Goal: Navigation & Orientation: Find specific page/section

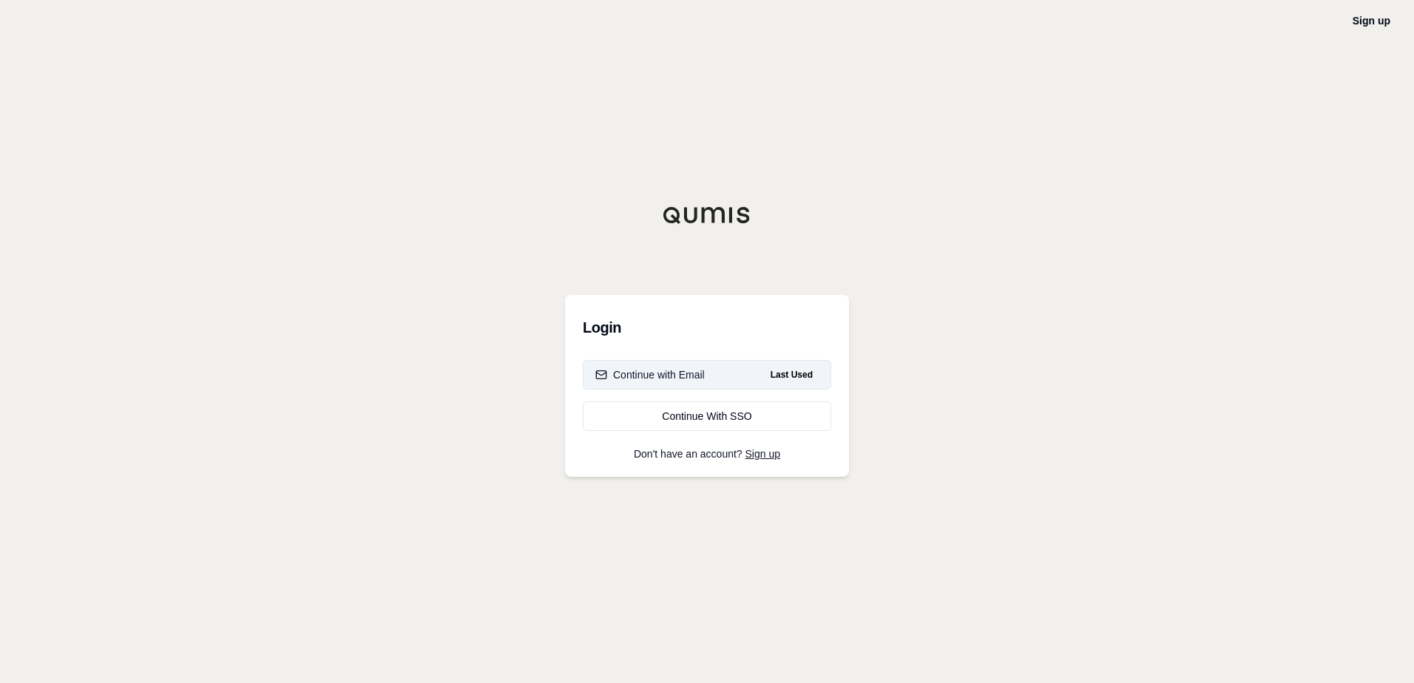
click at [683, 376] on div "Continue with Email" at bounding box center [649, 375] width 109 height 15
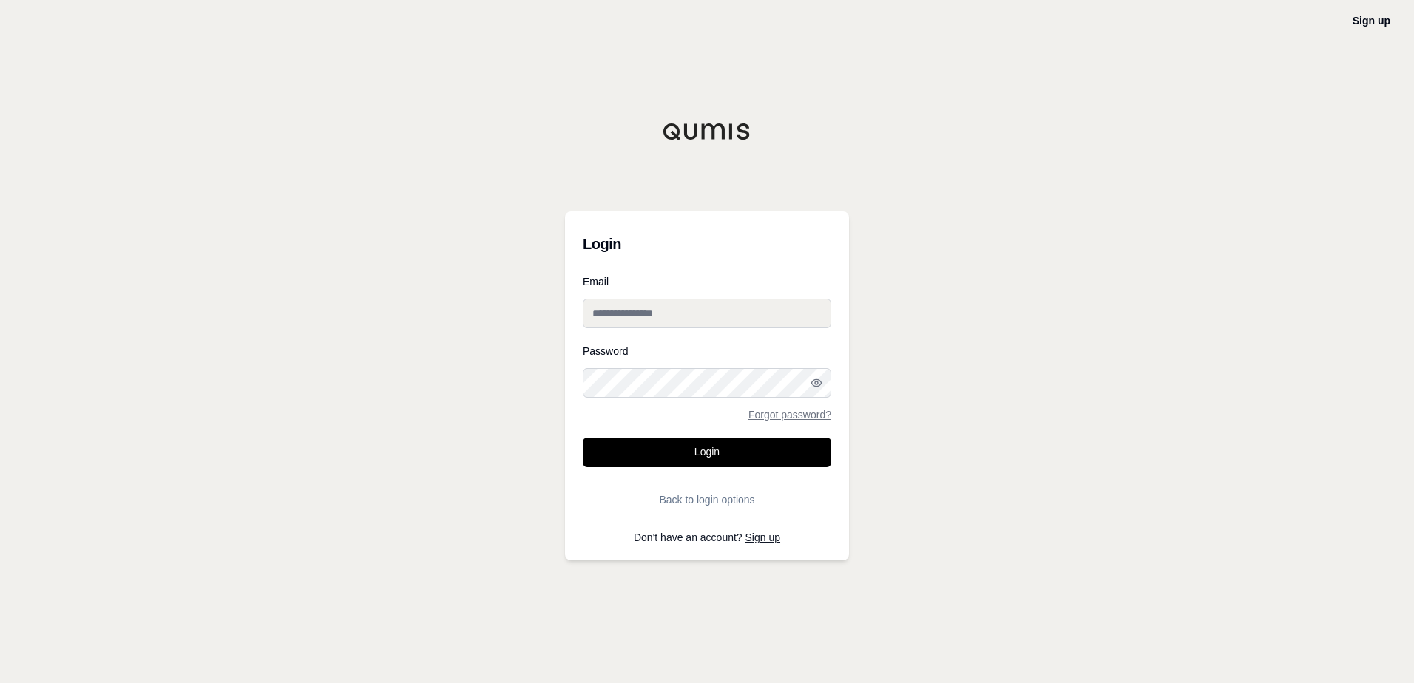
click at [674, 317] on input "Email" at bounding box center [707, 314] width 248 height 30
type input "**********"
click at [583, 438] on button "Login" at bounding box center [707, 453] width 248 height 30
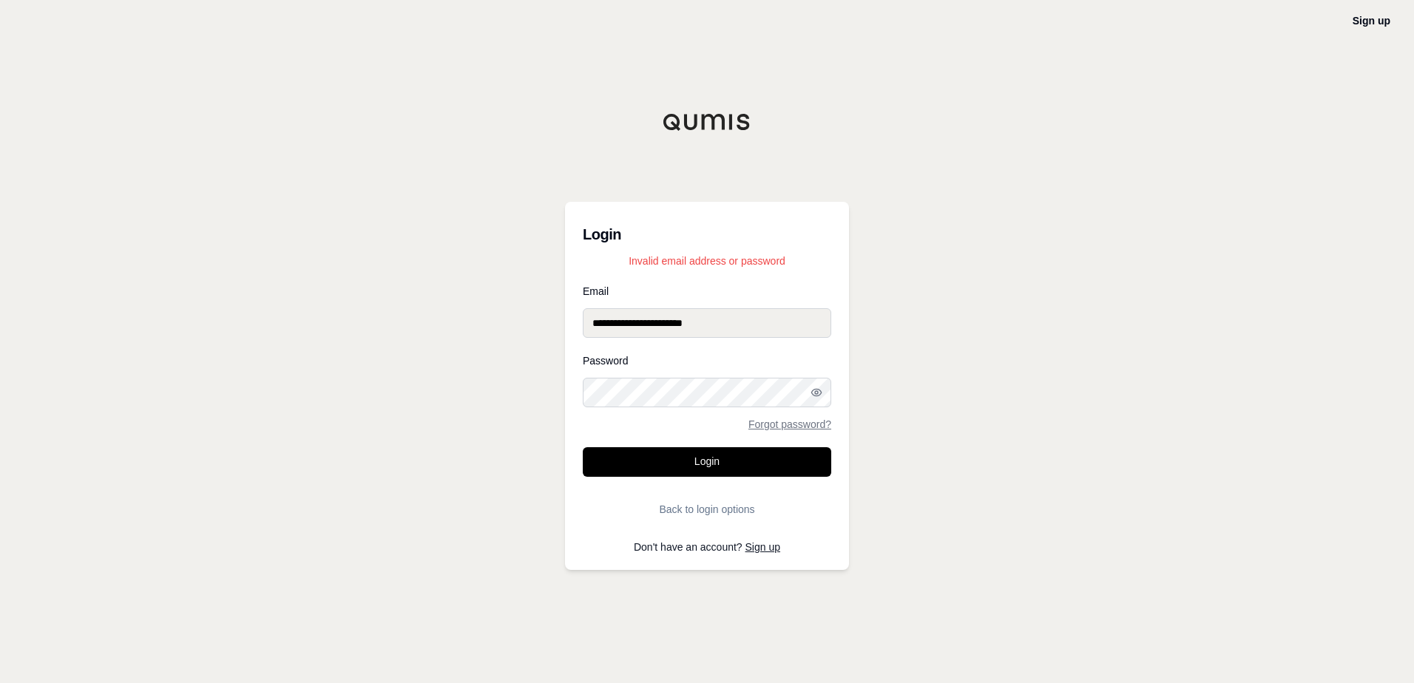
click at [440, 410] on div "**********" at bounding box center [707, 341] width 1414 height 683
click at [583, 447] on button "Login" at bounding box center [707, 462] width 248 height 30
click at [538, 399] on div "**********" at bounding box center [707, 341] width 1414 height 683
click at [583, 447] on button "Login" at bounding box center [707, 462] width 248 height 30
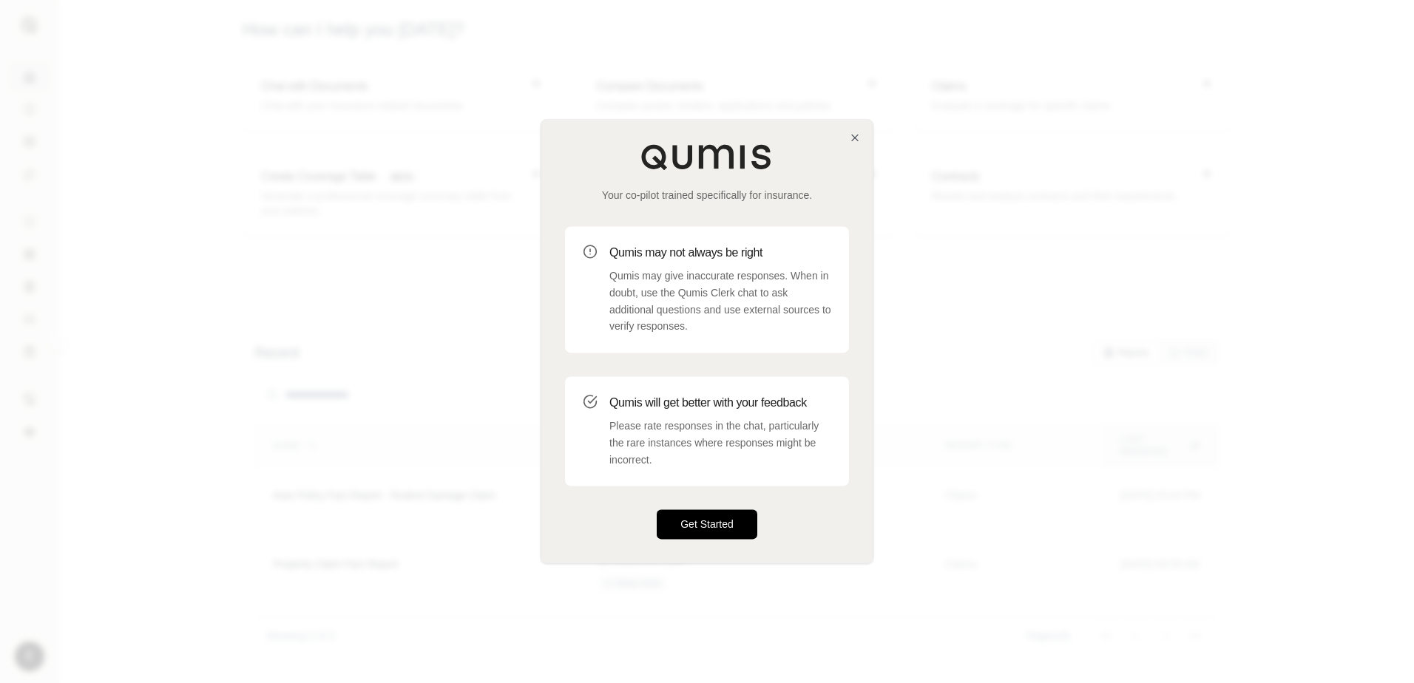
click at [678, 513] on button "Get Started" at bounding box center [707, 525] width 101 height 30
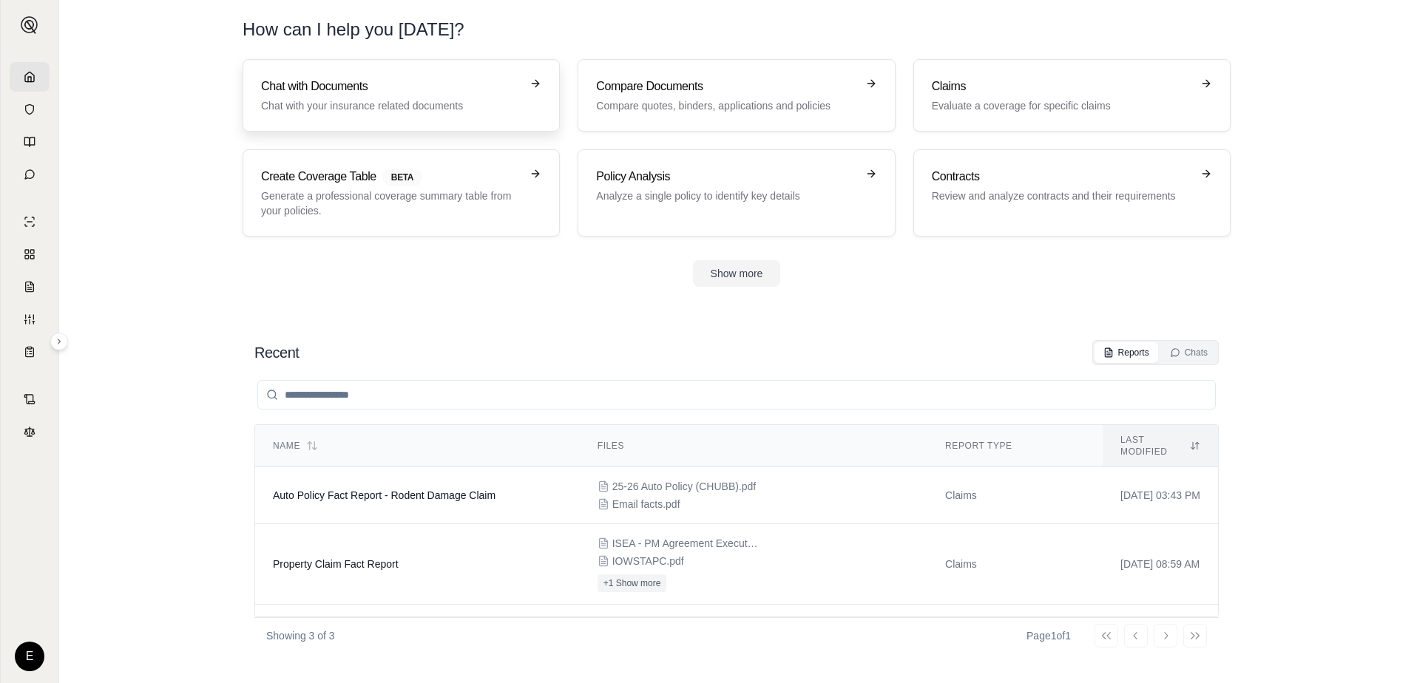
click at [274, 86] on h3 "Chat with Documents" at bounding box center [391, 87] width 260 height 18
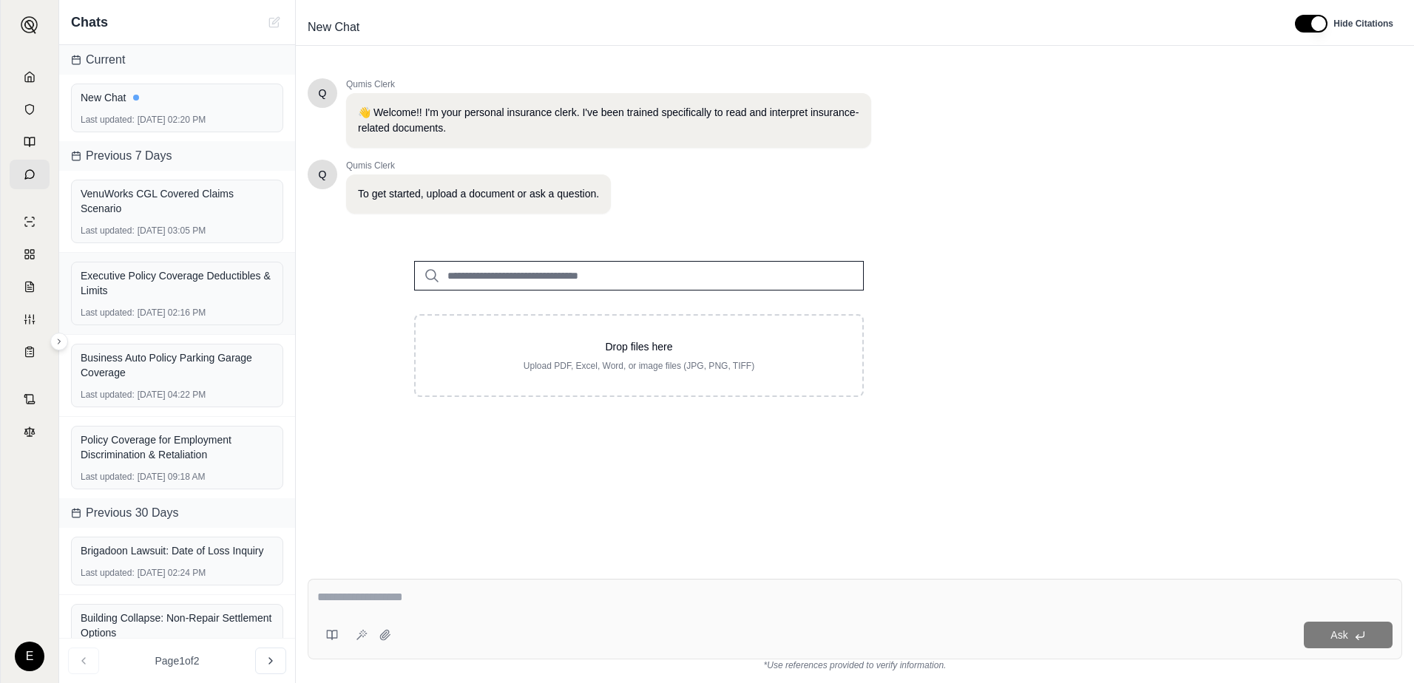
click at [283, 323] on div "Executive Policy Coverage Deductibles & Limits Last updated: [DATE] 02:16 PM" at bounding box center [177, 294] width 236 height 82
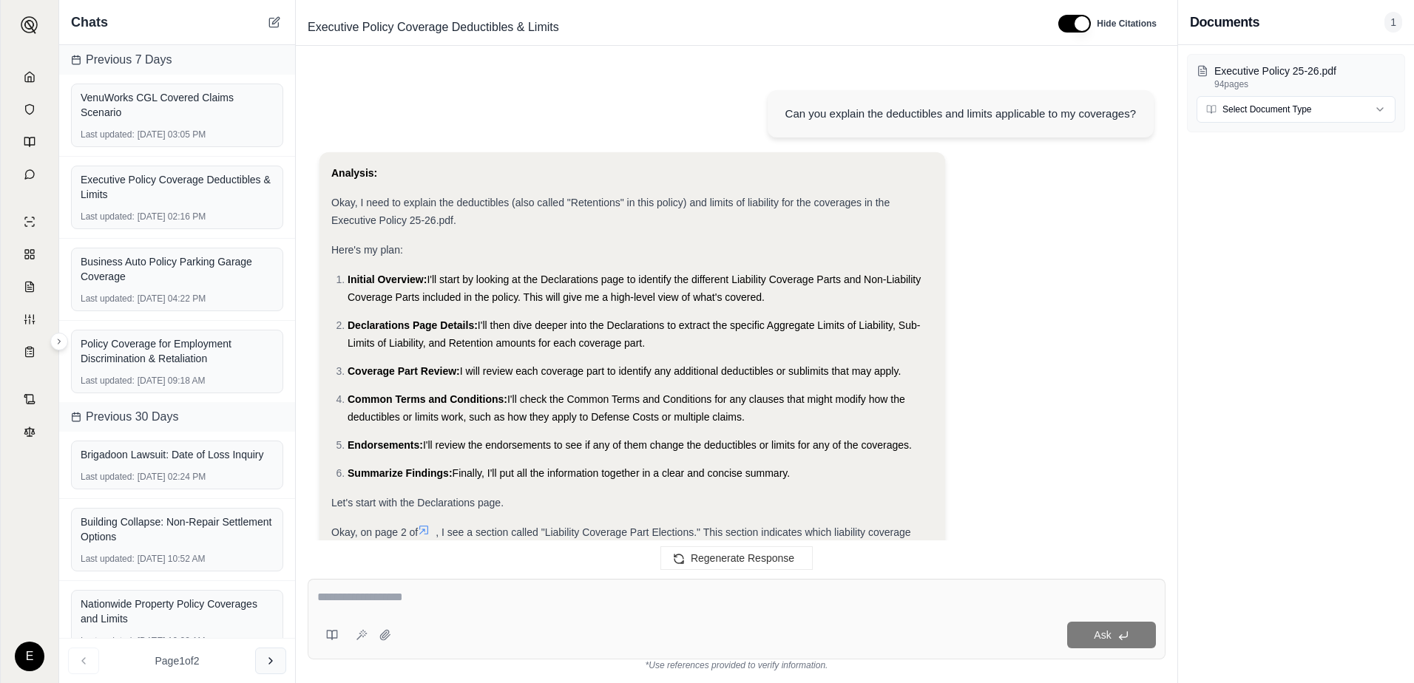
scroll to position [13359, 0]
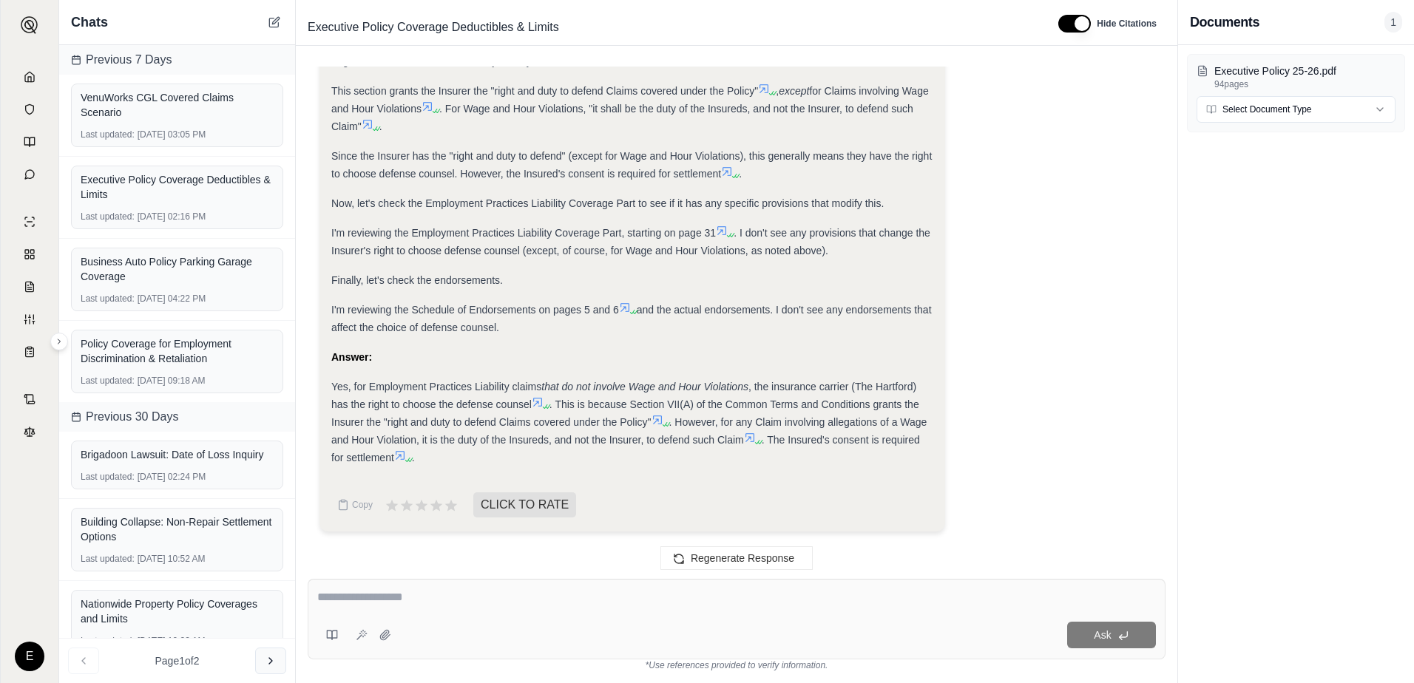
click at [268, 668] on button at bounding box center [270, 661] width 31 height 27
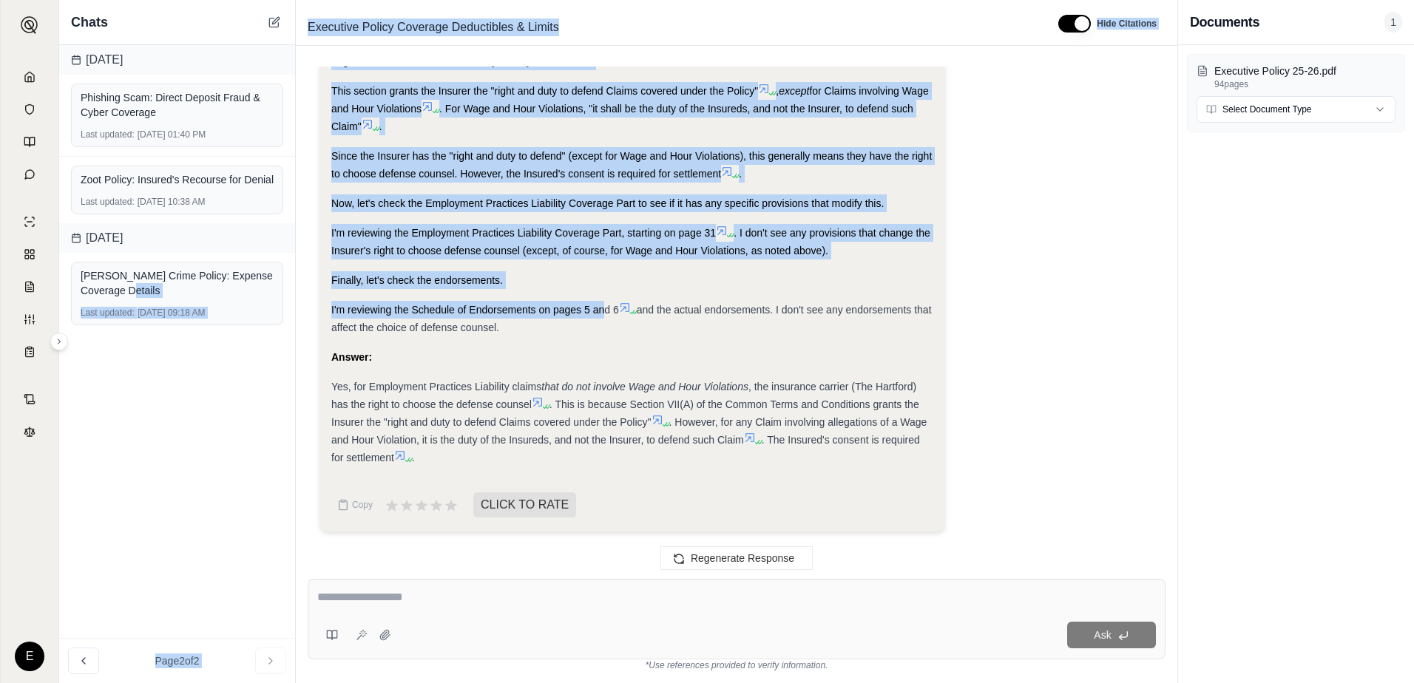
drag, startPoint x: 294, startPoint y: 286, endPoint x: 607, endPoint y: 312, distance: 314.6
click at [607, 312] on div "Chats [DATE] Phishing Scam: Direct Deposit Fraud & Cyber Coverage Last updated:…" at bounding box center [736, 341] width 1355 height 683
click at [201, 458] on div "[DATE] Phishing Scam: Direct Deposit Fraud & Cyber Coverage Last updated: [DATE…" at bounding box center [177, 341] width 236 height 593
click at [58, 346] on button at bounding box center [59, 342] width 18 height 18
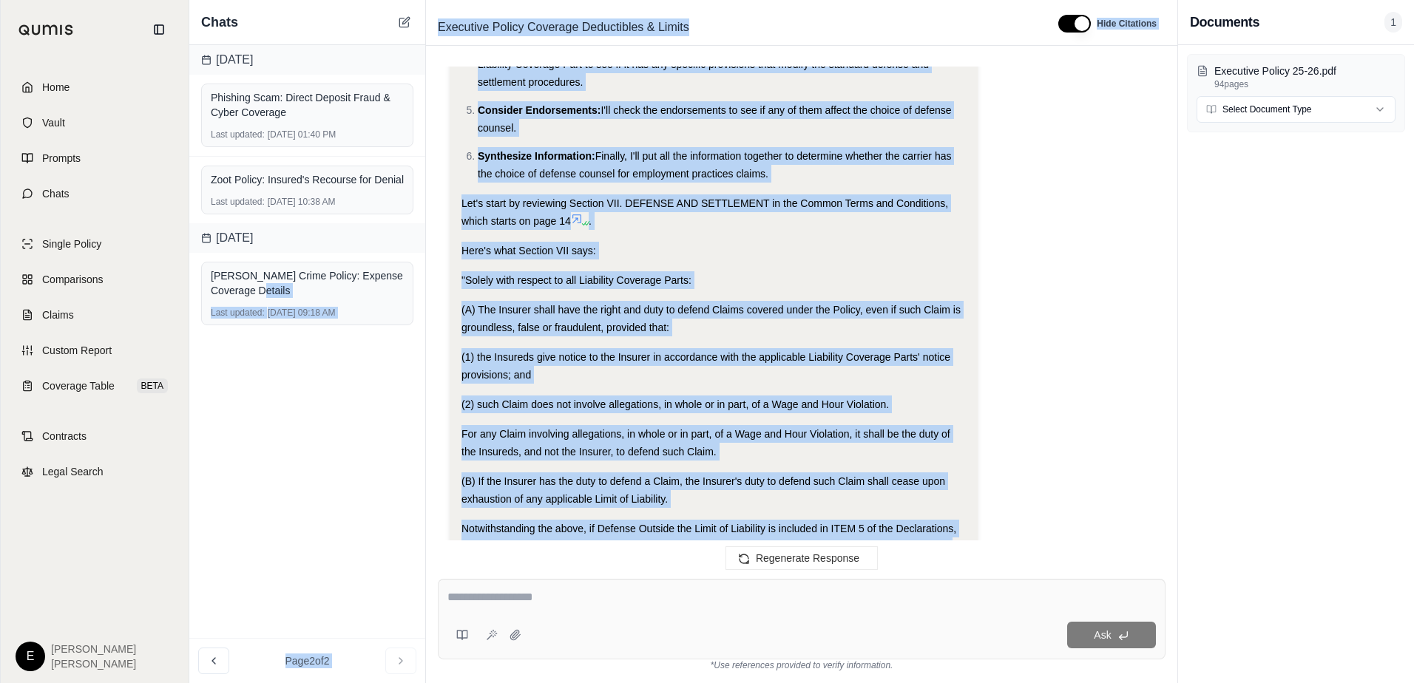
scroll to position [14495, 0]
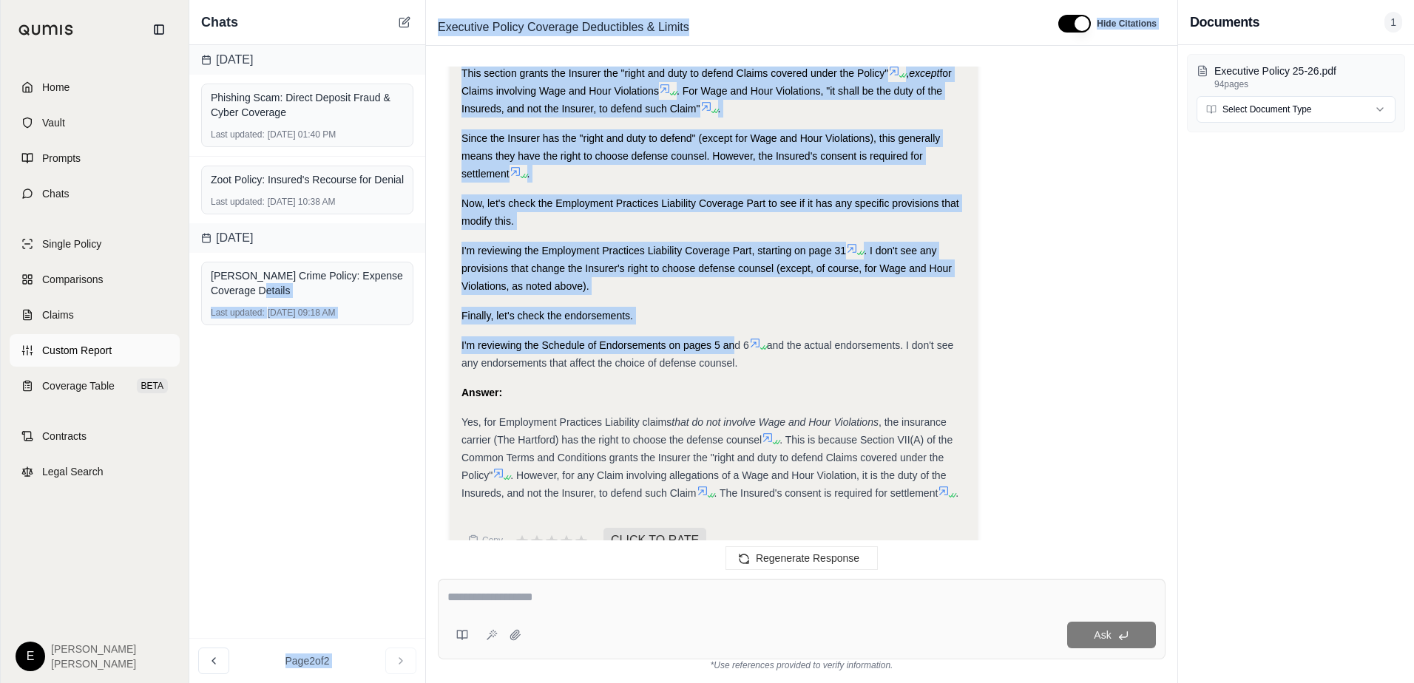
click at [58, 347] on span "Custom Report" at bounding box center [77, 350] width 70 height 15
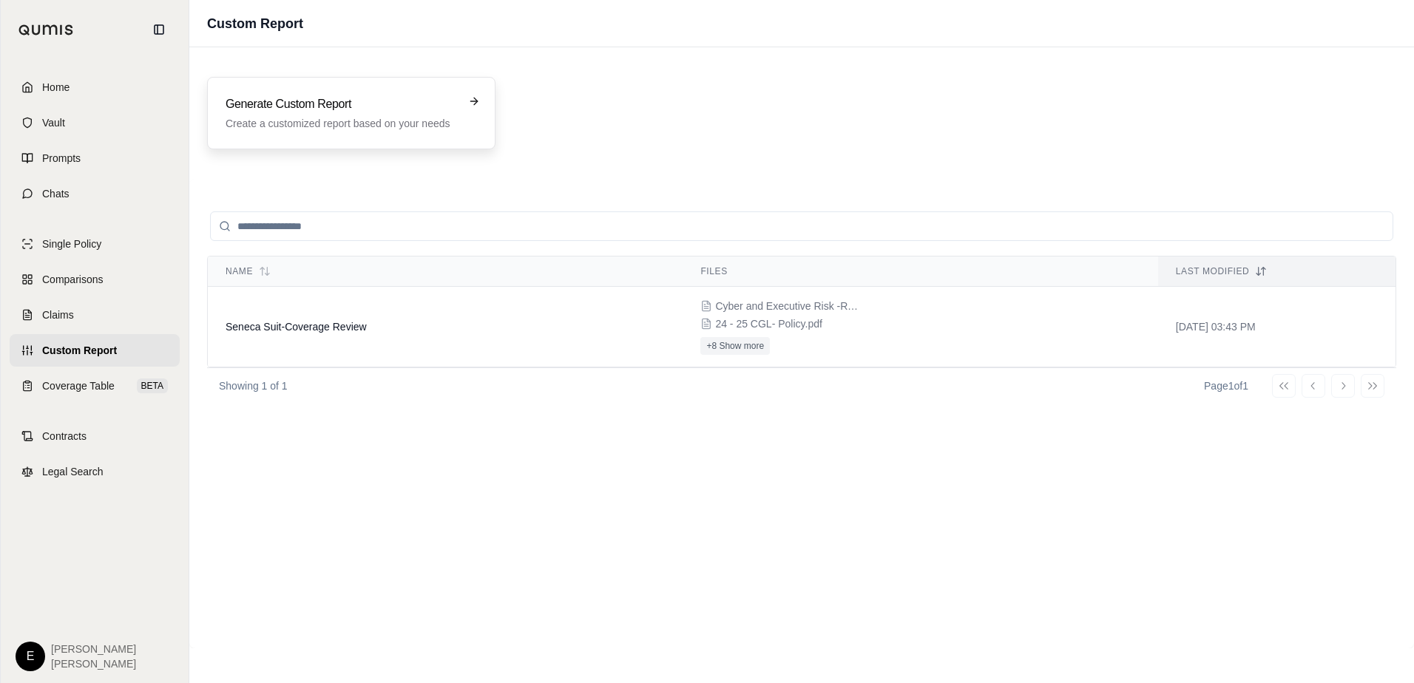
click at [443, 104] on h3 "Generate Custom Report" at bounding box center [341, 104] width 231 height 18
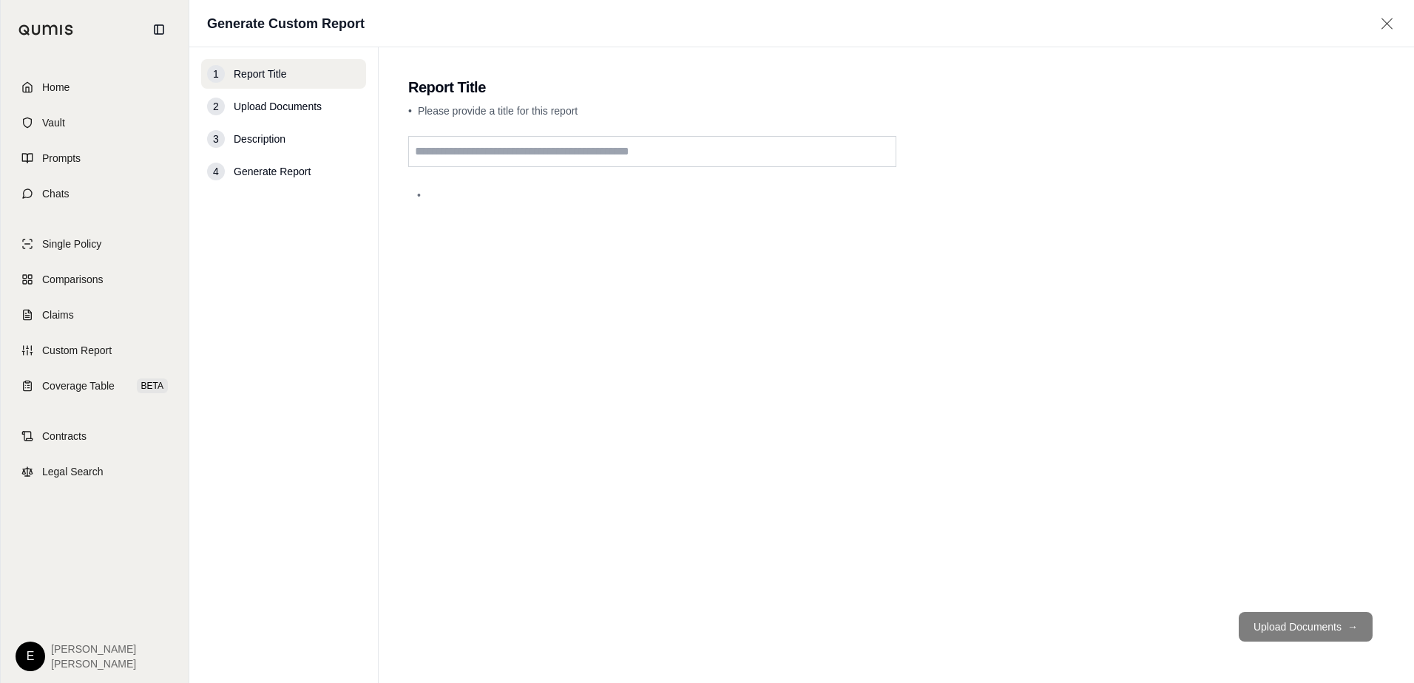
click at [257, 171] on span "Generate Report" at bounding box center [272, 171] width 77 height 15
click at [470, 146] on input "text" at bounding box center [652, 151] width 488 height 31
click at [275, 109] on span "Upload Documents" at bounding box center [278, 106] width 88 height 15
click at [50, 91] on span "Home" at bounding box center [55, 87] width 27 height 15
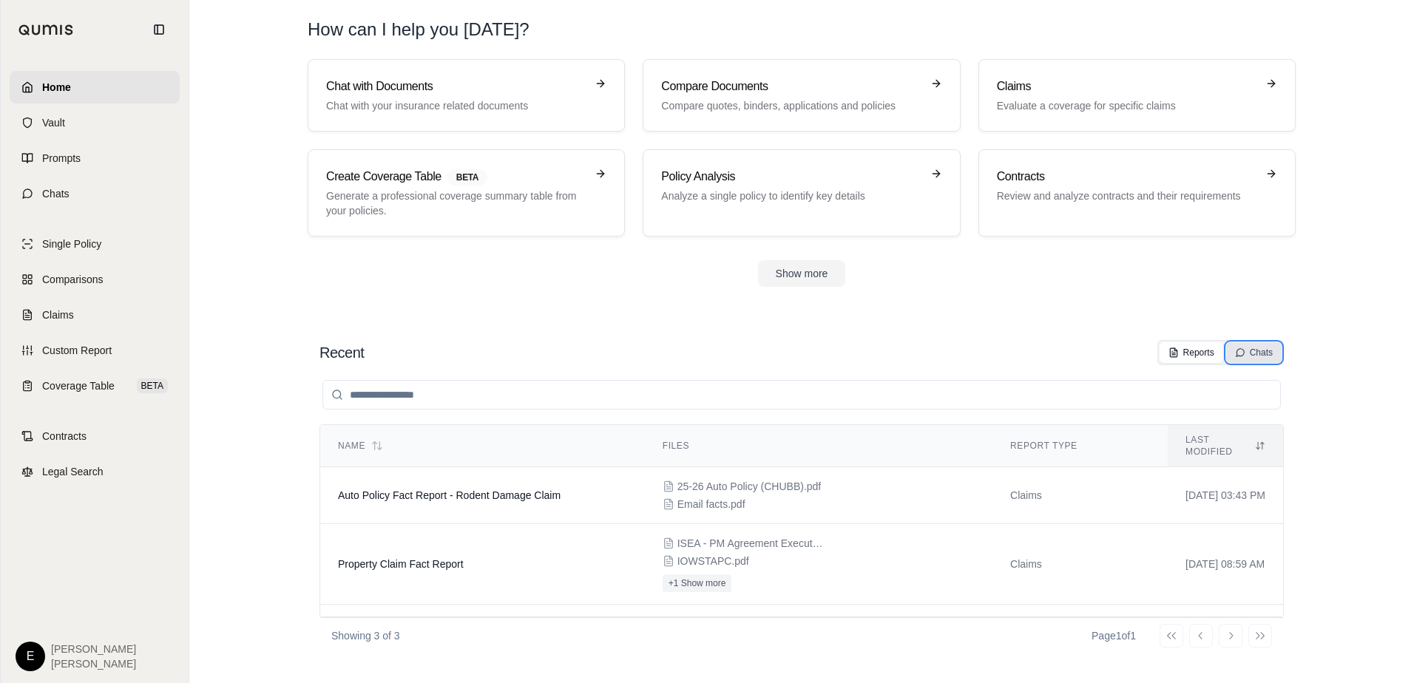
click at [1261, 350] on div "Chats" at bounding box center [1254, 353] width 38 height 12
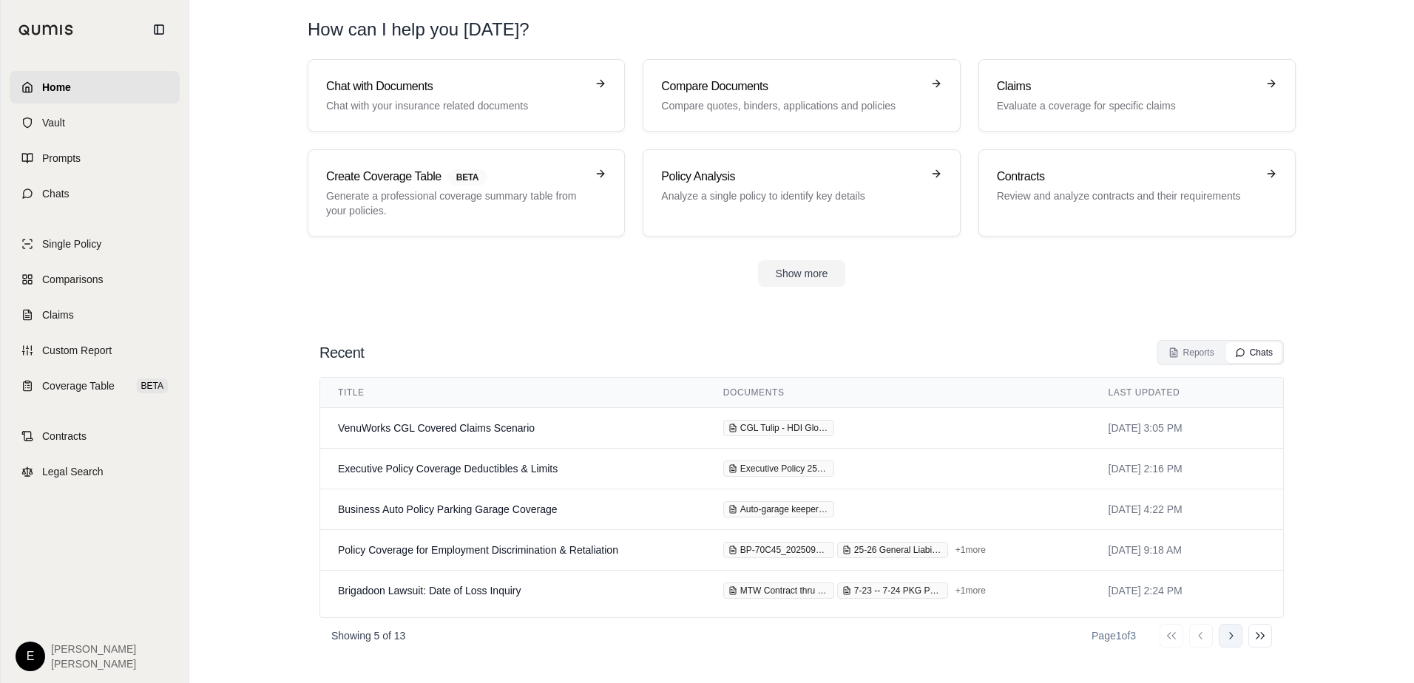
click at [1229, 643] on button "Go to next page" at bounding box center [1231, 636] width 24 height 24
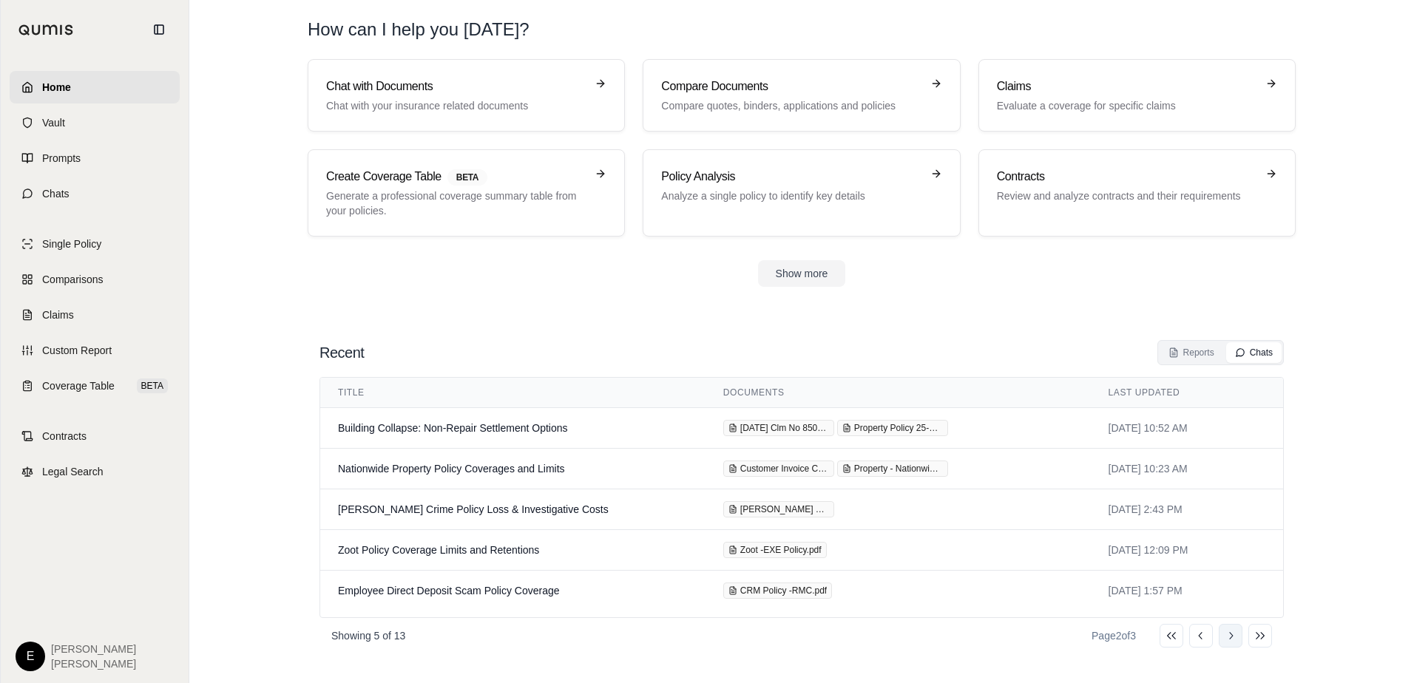
click at [1227, 637] on icon at bounding box center [1231, 636] width 12 height 12
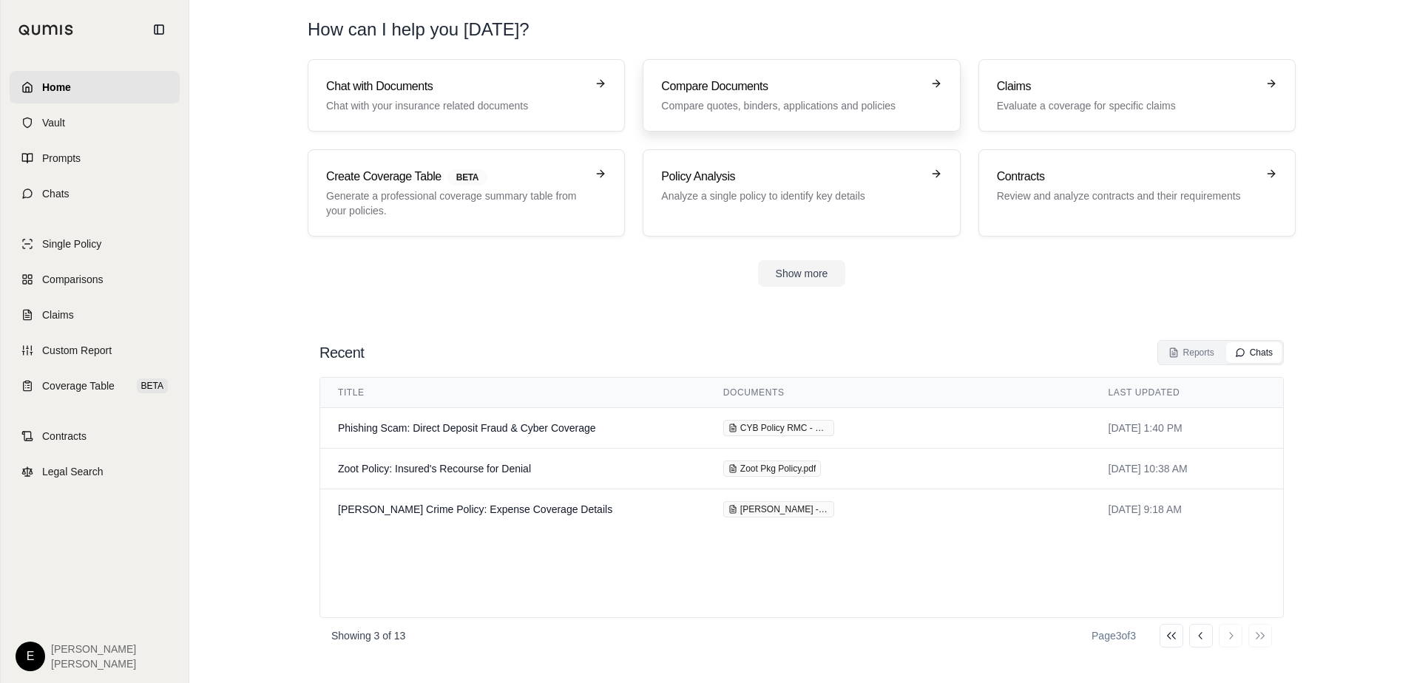
click at [783, 96] on div "Compare Documents Compare quotes, binders, applications and policies" at bounding box center [791, 95] width 260 height 35
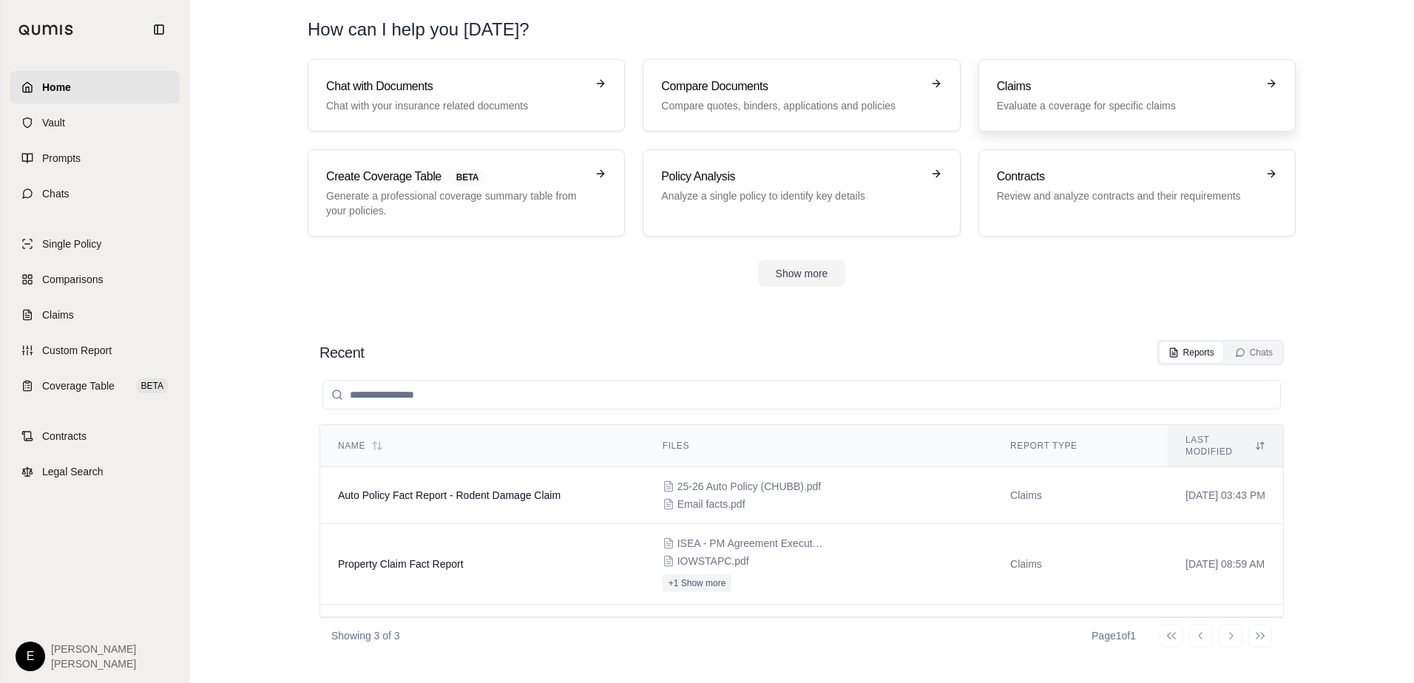
click at [1007, 88] on h3 "Claims" at bounding box center [1127, 87] width 260 height 18
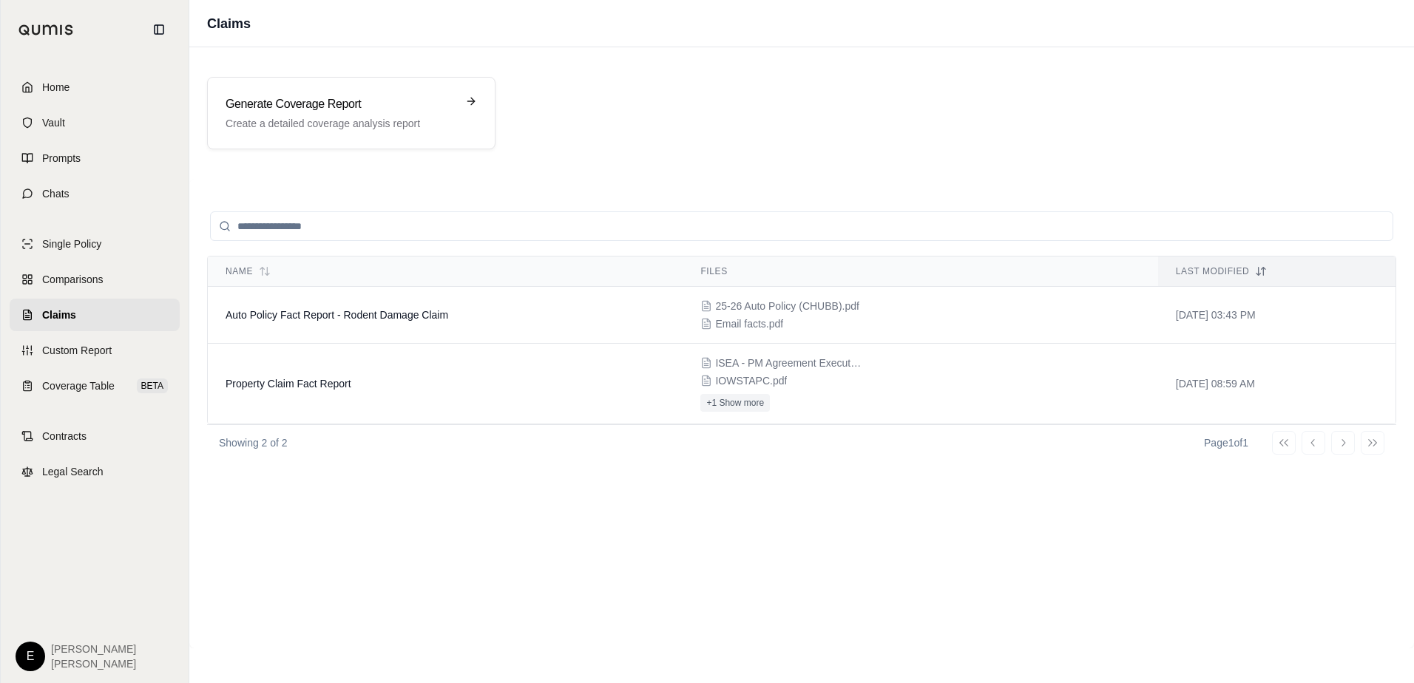
click at [226, 548] on div "Name Files Last modified Auto Policy Fact Report - Rodent Damage Claim 25-26 Au…" at bounding box center [801, 414] width 1189 height 434
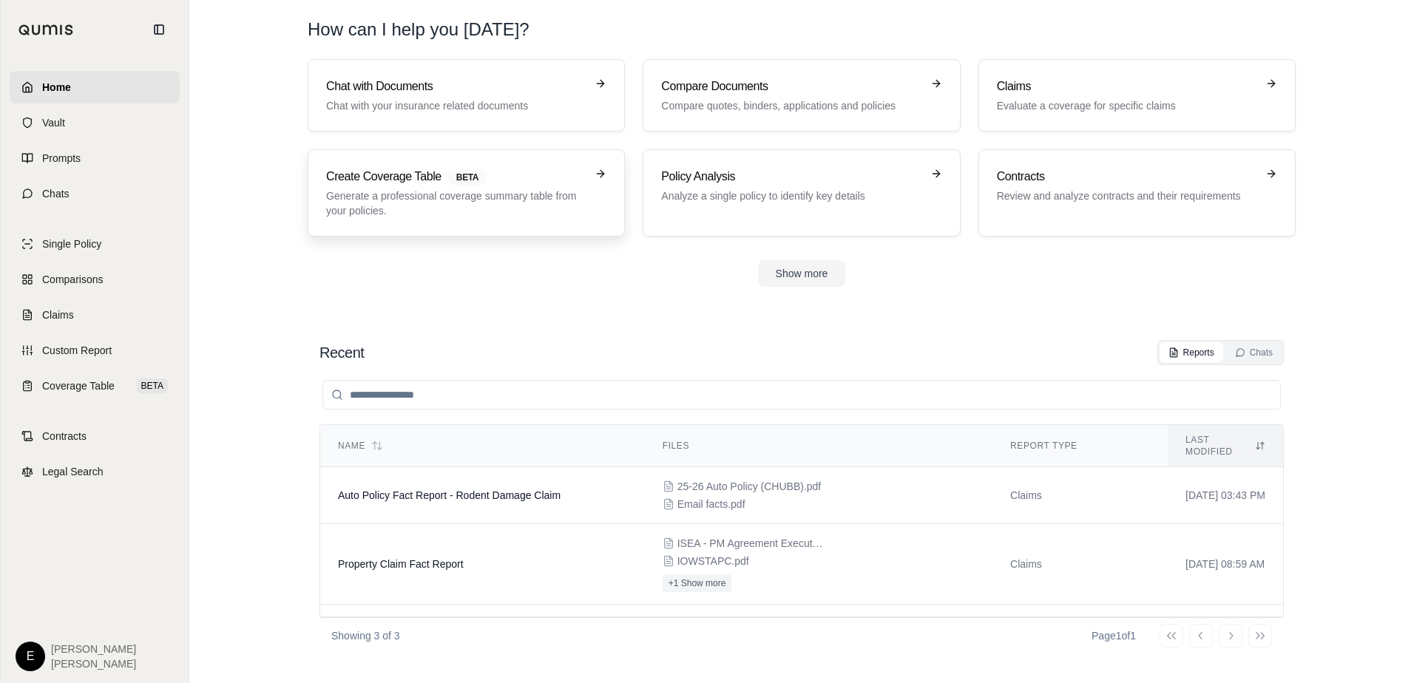
click at [410, 183] on h3 "Create Coverage Table BETA" at bounding box center [456, 177] width 260 height 18
click at [696, 173] on h3 "Policy Analysis" at bounding box center [791, 177] width 260 height 18
click at [1031, 186] on div "Contracts Review and analyze contracts and their requirements" at bounding box center [1127, 185] width 260 height 35
click at [805, 267] on button "Show more" at bounding box center [802, 273] width 88 height 27
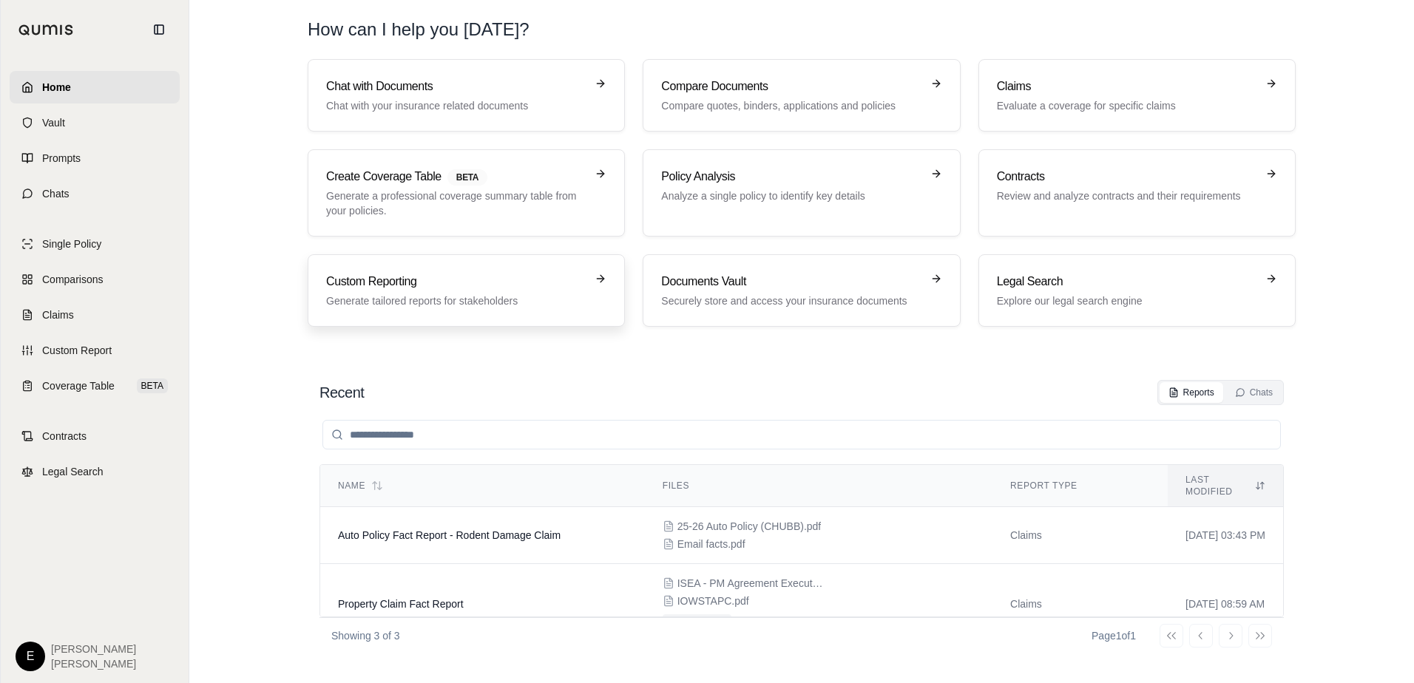
click at [451, 288] on h3 "Custom Reporting" at bounding box center [456, 282] width 260 height 18
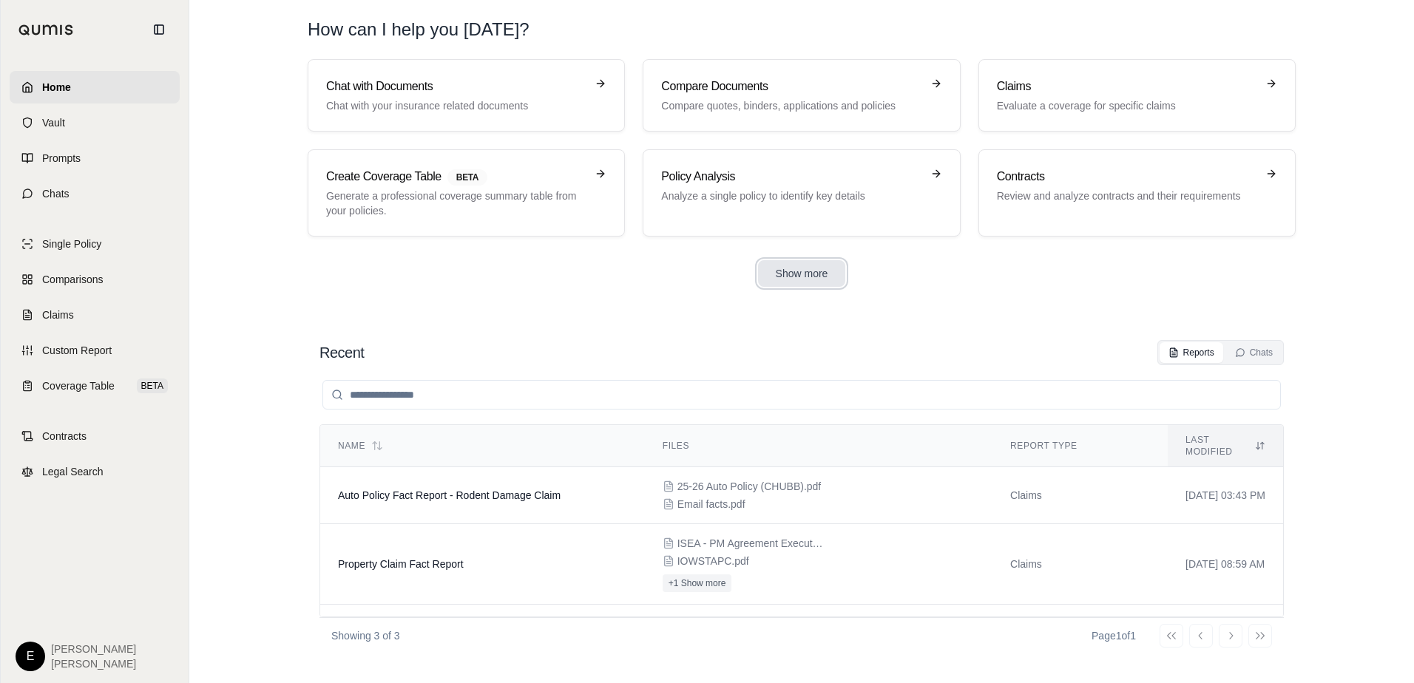
click at [784, 276] on button "Show more" at bounding box center [802, 273] width 88 height 27
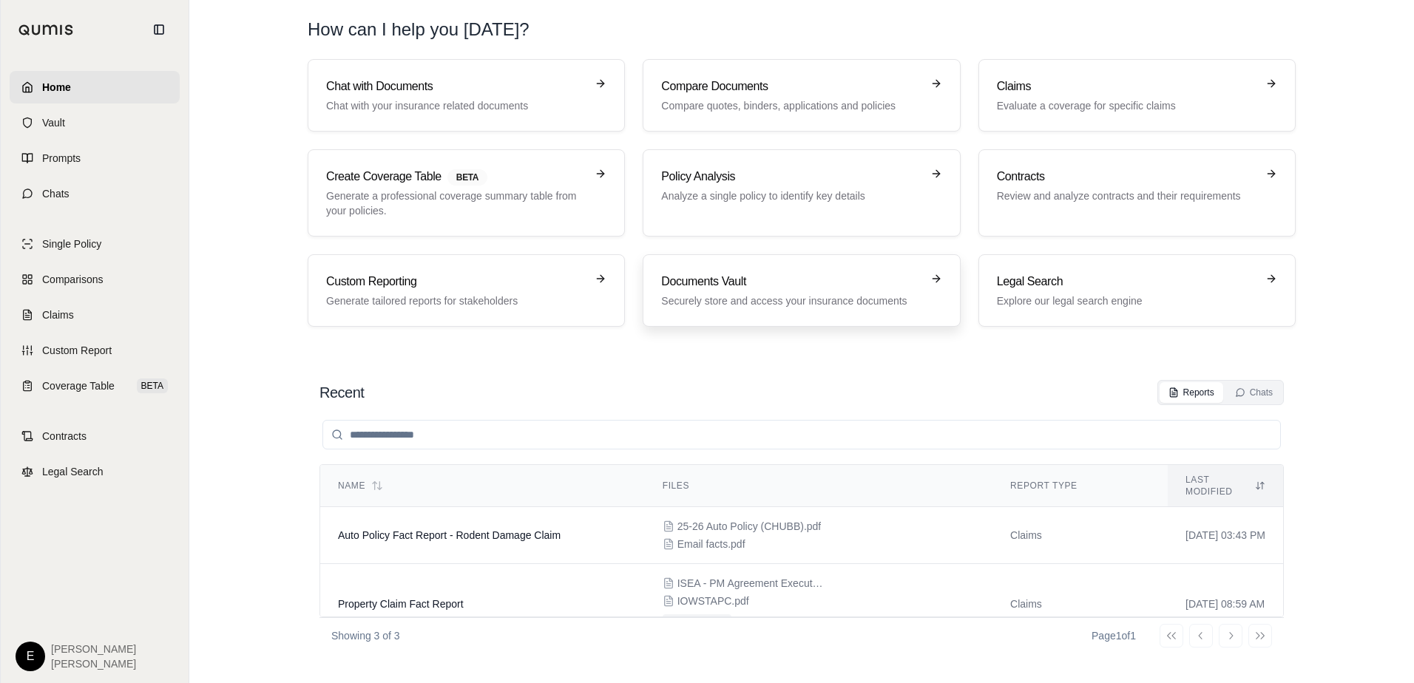
click at [788, 280] on h3 "Documents Vault" at bounding box center [791, 282] width 260 height 18
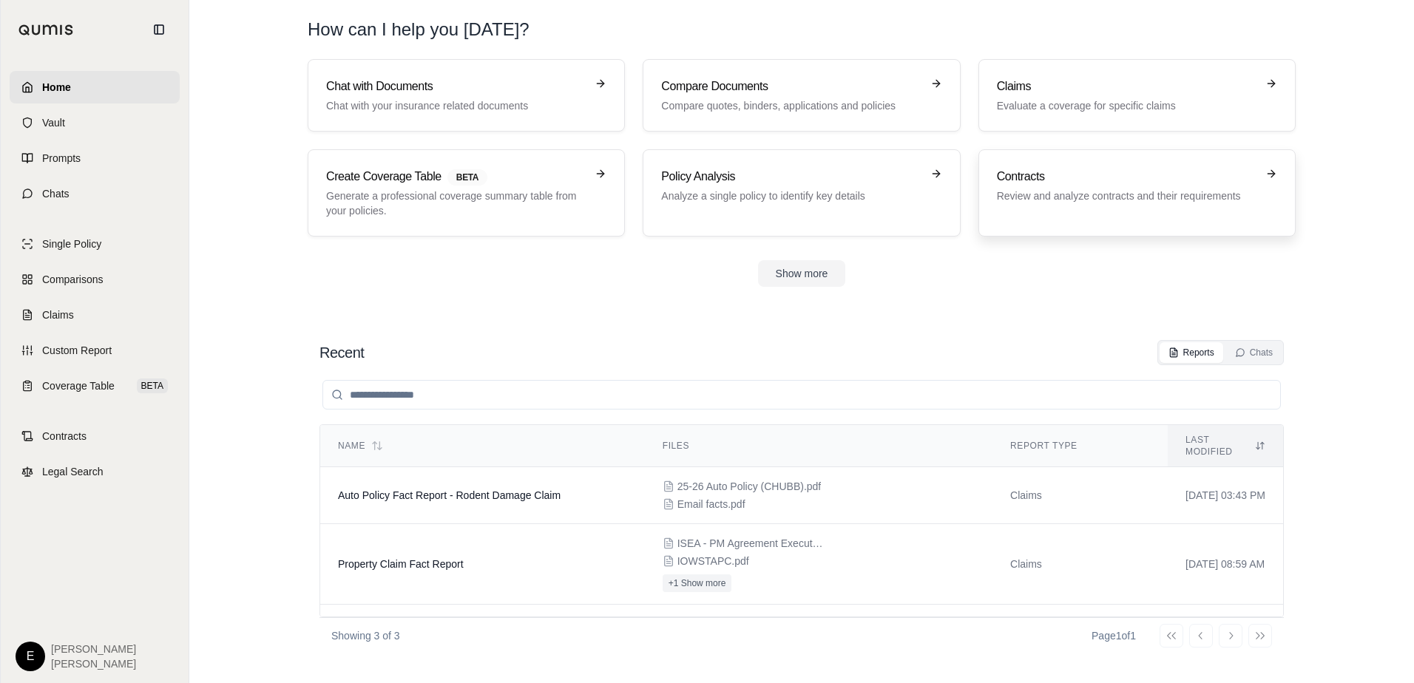
click at [1076, 175] on h3 "Contracts" at bounding box center [1127, 177] width 260 height 18
click at [798, 270] on button "Show more" at bounding box center [802, 273] width 88 height 27
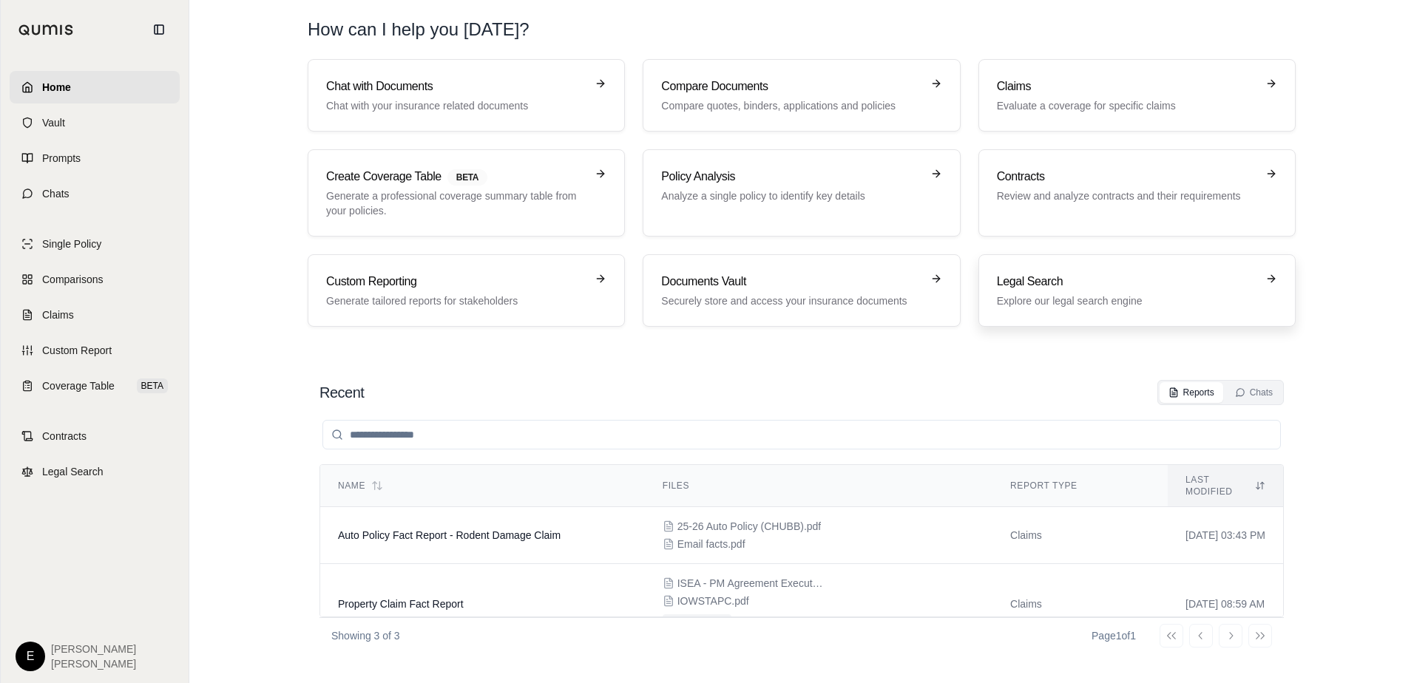
click at [1026, 281] on h3 "Legal Search" at bounding box center [1127, 282] width 260 height 18
click at [67, 152] on span "Prompts" at bounding box center [61, 158] width 38 height 15
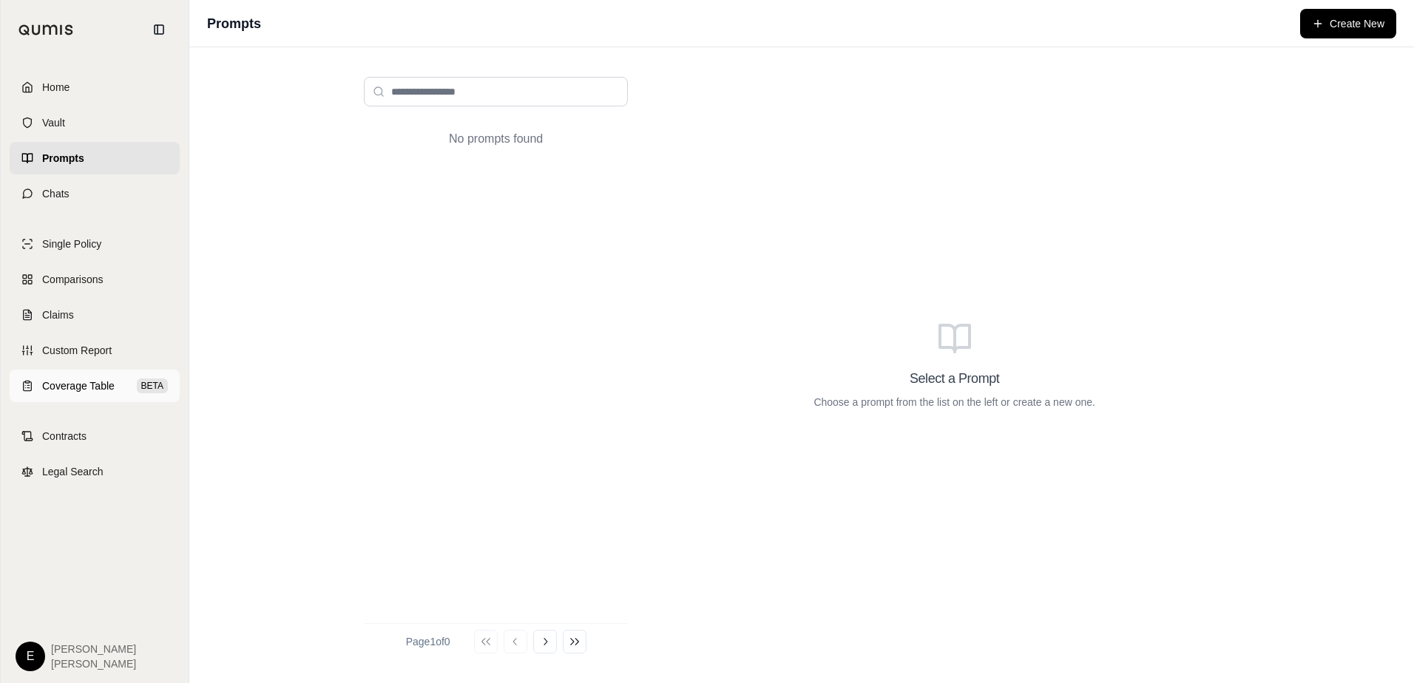
click at [77, 385] on span "Coverage Table" at bounding box center [78, 386] width 72 height 15
click at [51, 78] on link "Home" at bounding box center [95, 87] width 170 height 33
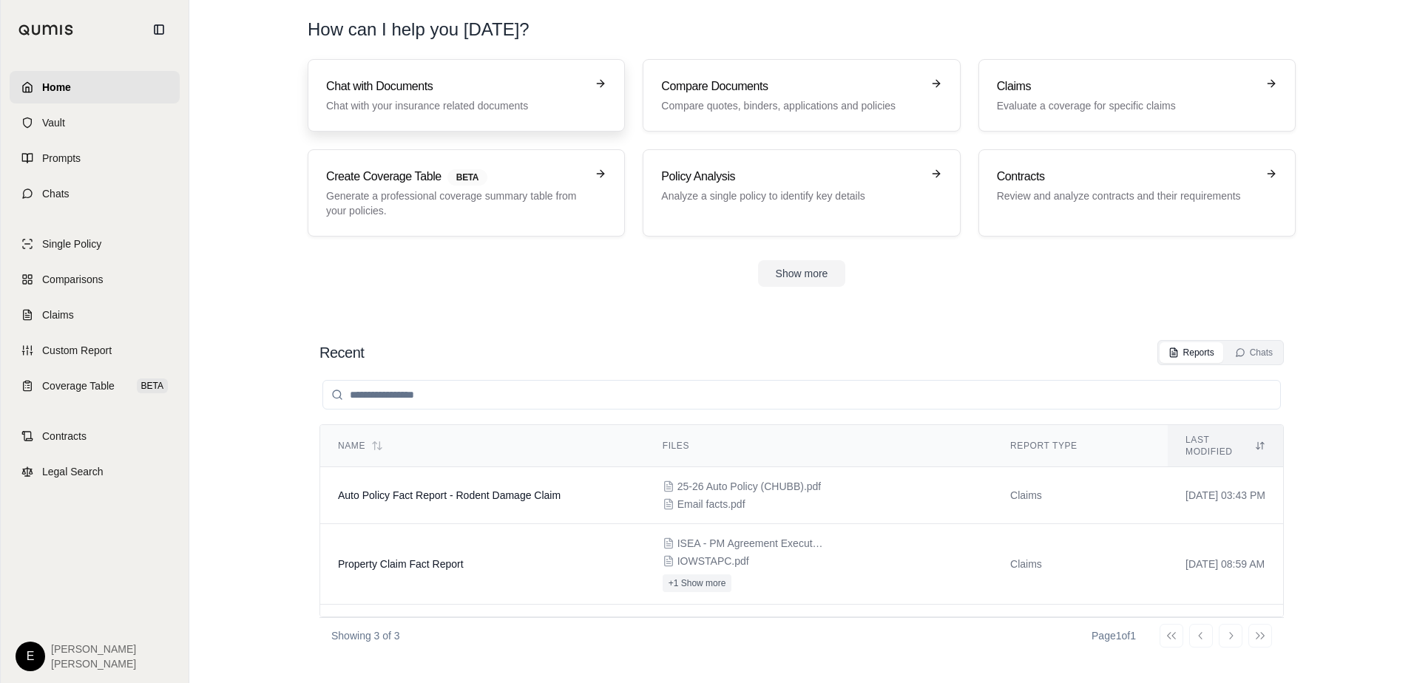
click at [465, 85] on h3 "Chat with Documents" at bounding box center [456, 87] width 260 height 18
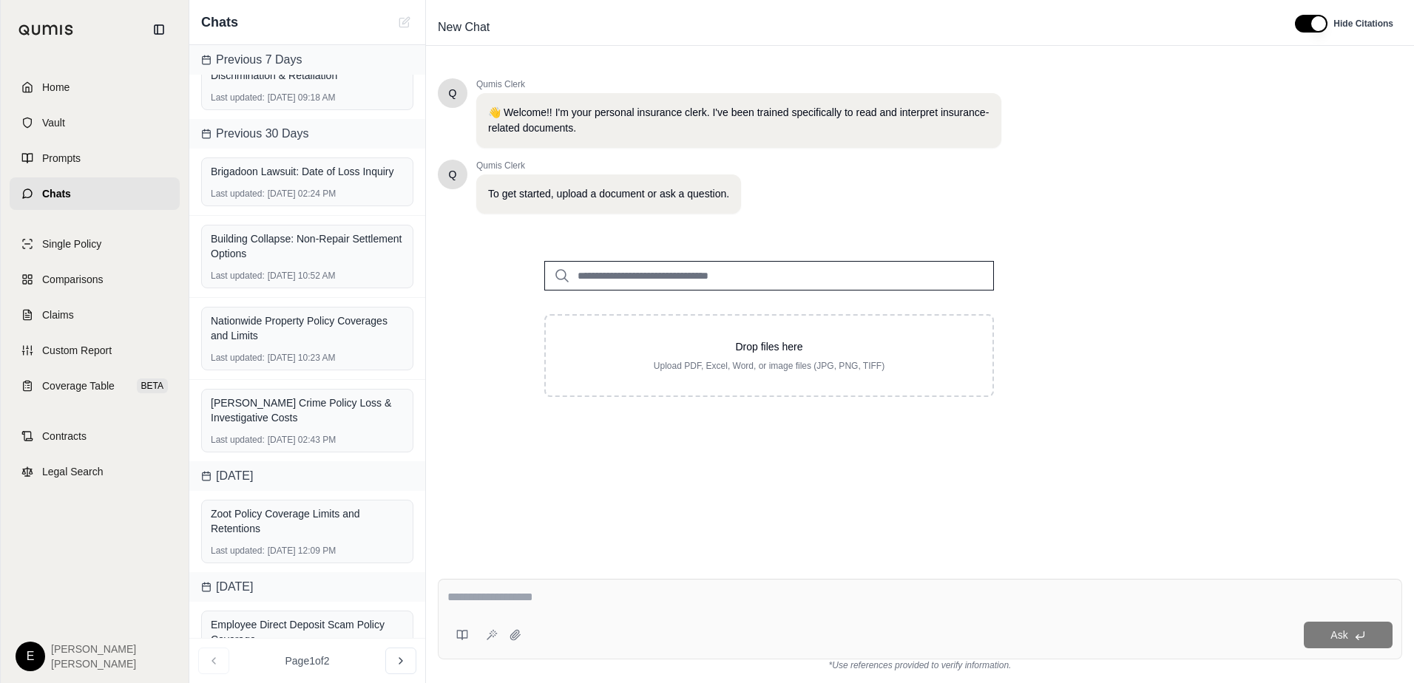
scroll to position [424, 0]
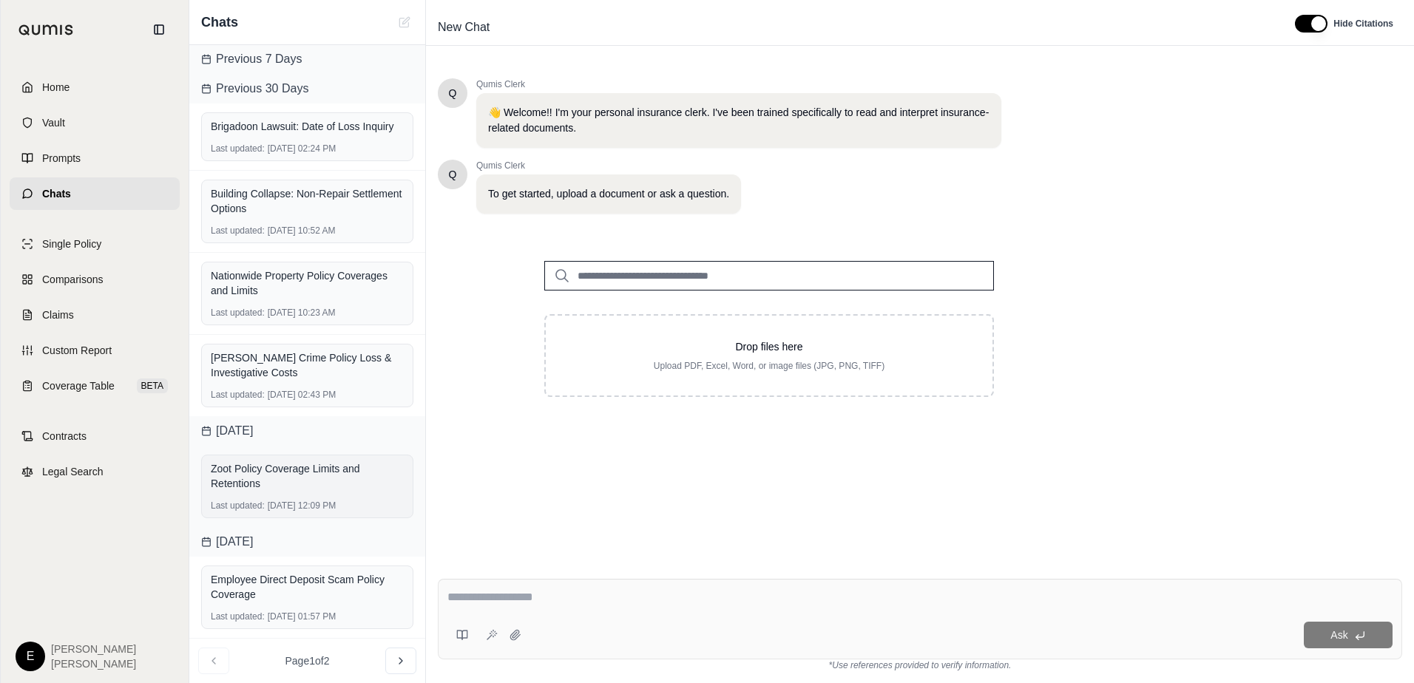
click at [305, 488] on div "Zoot Policy Coverage Limits and Retentions" at bounding box center [307, 476] width 193 height 30
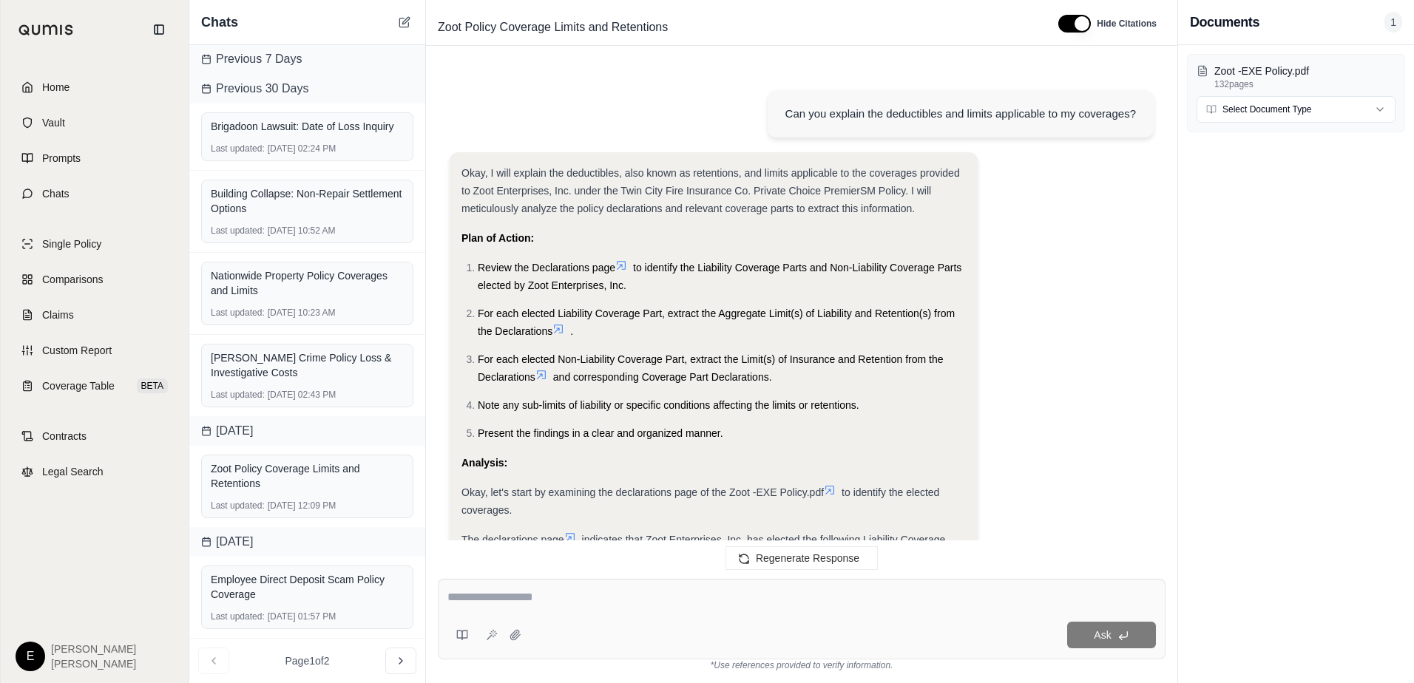
scroll to position [7874, 0]
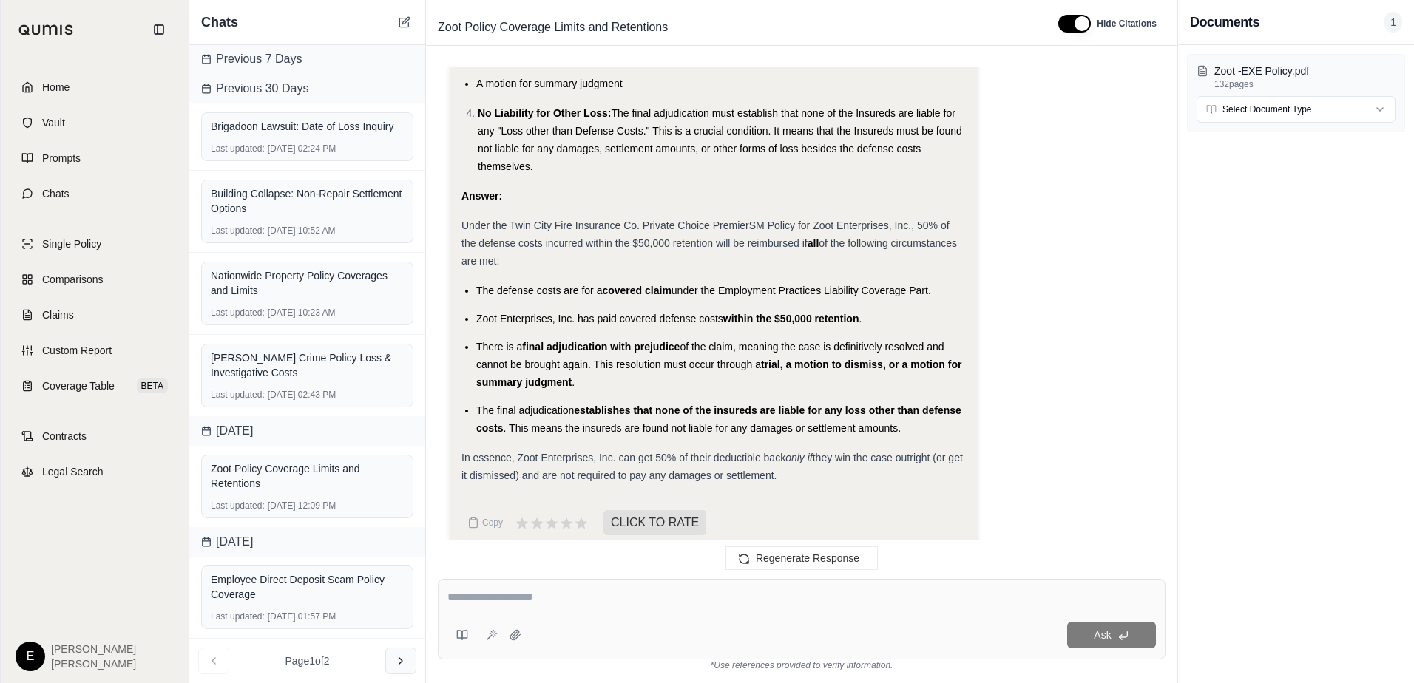
click at [402, 657] on icon at bounding box center [401, 661] width 12 height 12
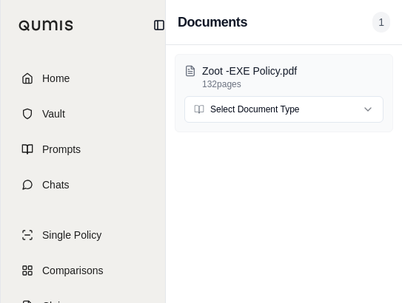
scroll to position [0, 25]
click at [176, 167] on div "Zoot -EXE Policy.pdf 132 pages Select Document Type" at bounding box center [284, 174] width 236 height 258
